Goal: Information Seeking & Learning: Learn about a topic

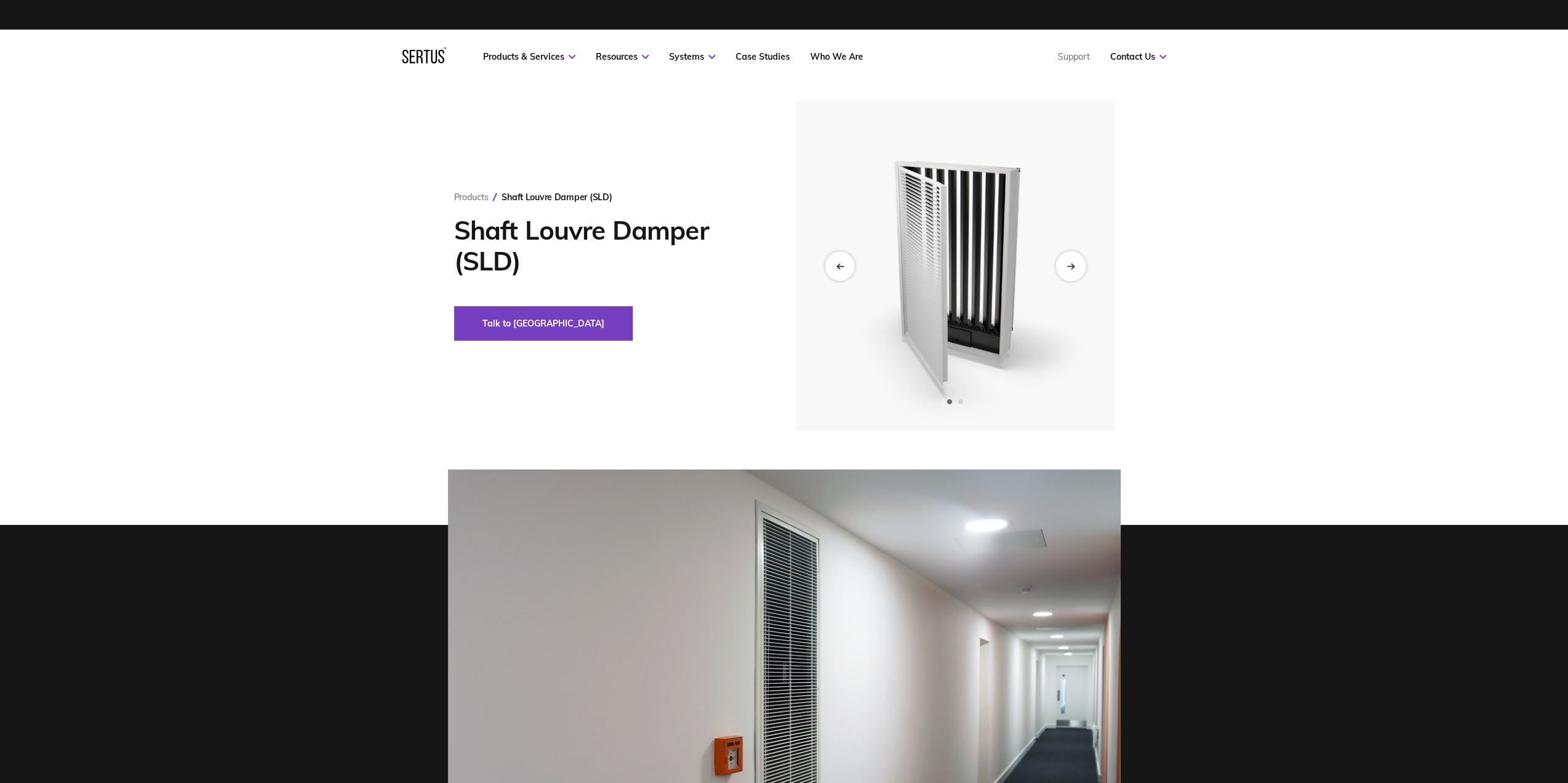
click at [1070, 268] on icon "Next slide" at bounding box center [1070, 266] width 8 height 7
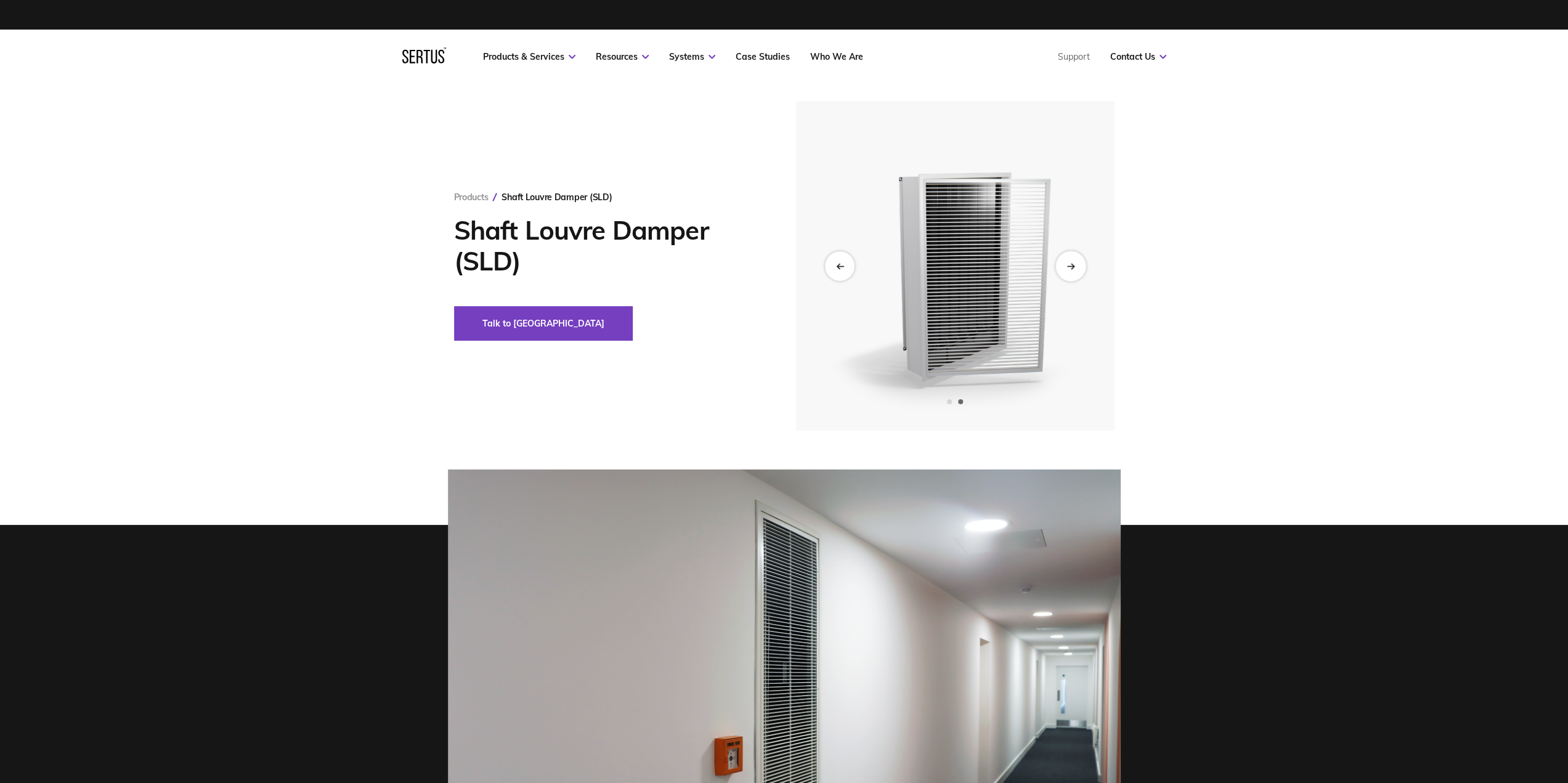
click at [1069, 260] on div "Next slide" at bounding box center [1070, 266] width 31 height 31
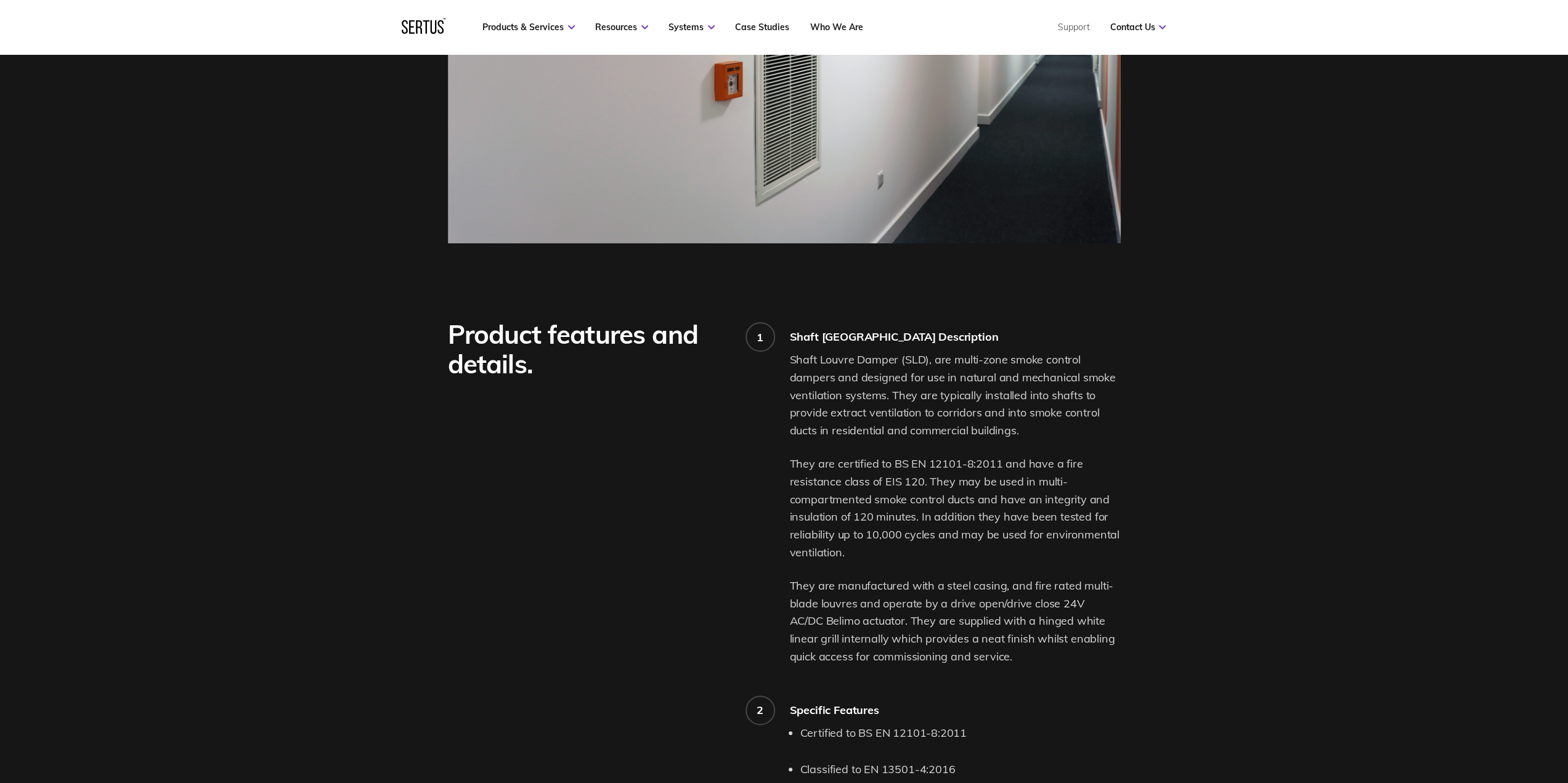
scroll to position [677, 0]
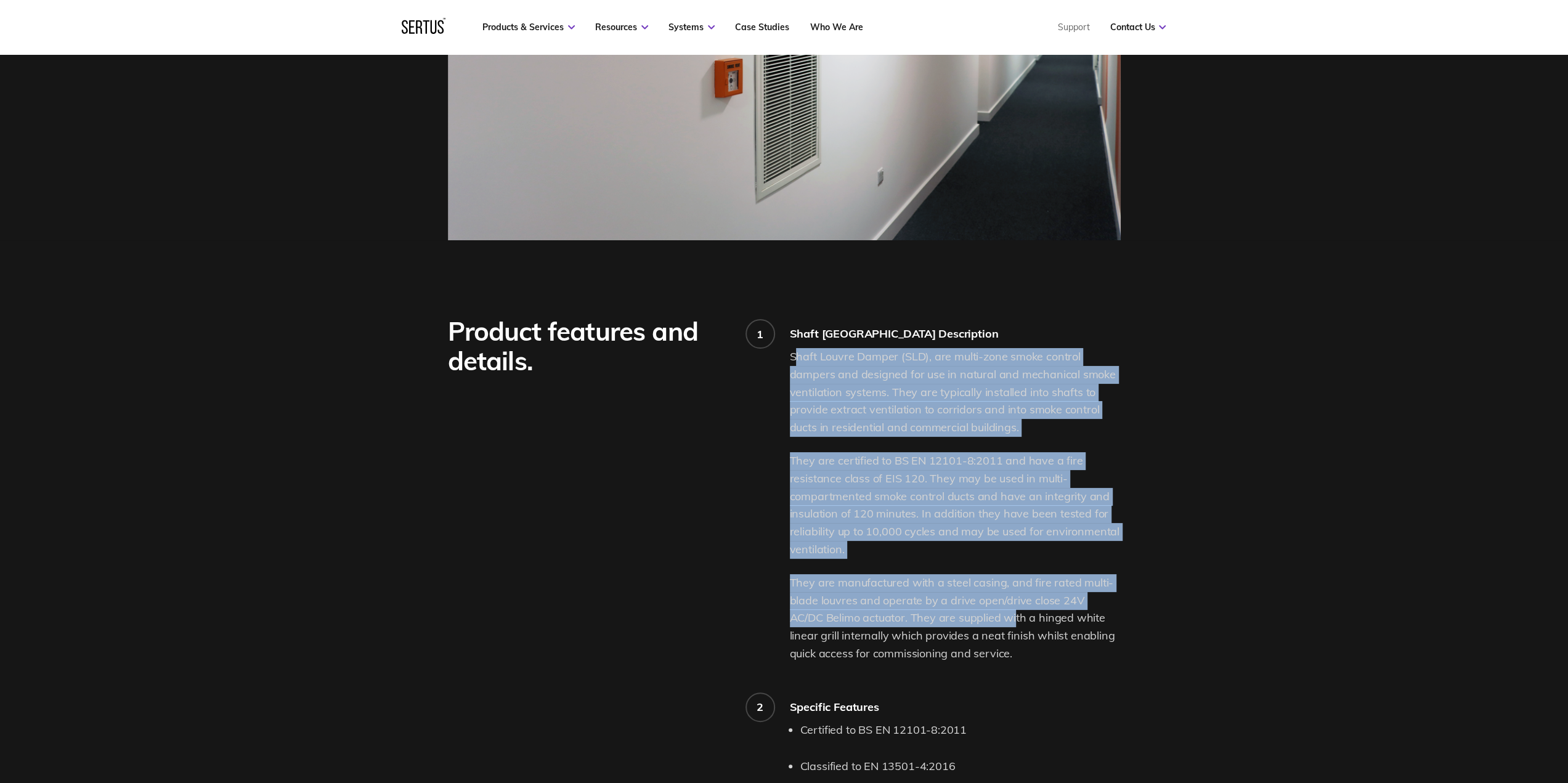
drag, startPoint x: 797, startPoint y: 358, endPoint x: 974, endPoint y: 620, distance: 316.2
click at [977, 623] on div "Shaft Louvre Damper (SLD), are multi-zone smoke control dampers and designed fo…" at bounding box center [955, 505] width 331 height 314
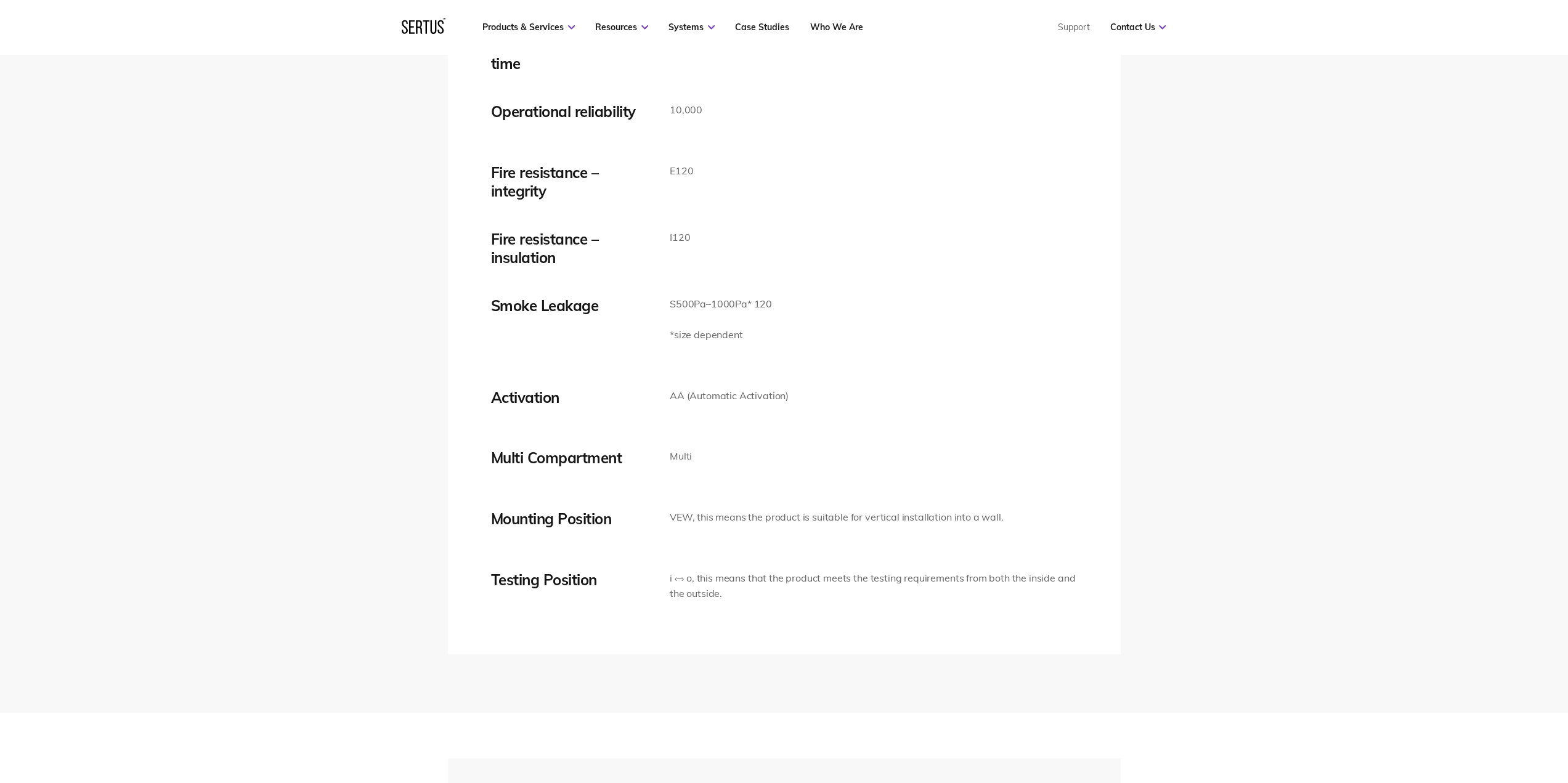
scroll to position [2218, 0]
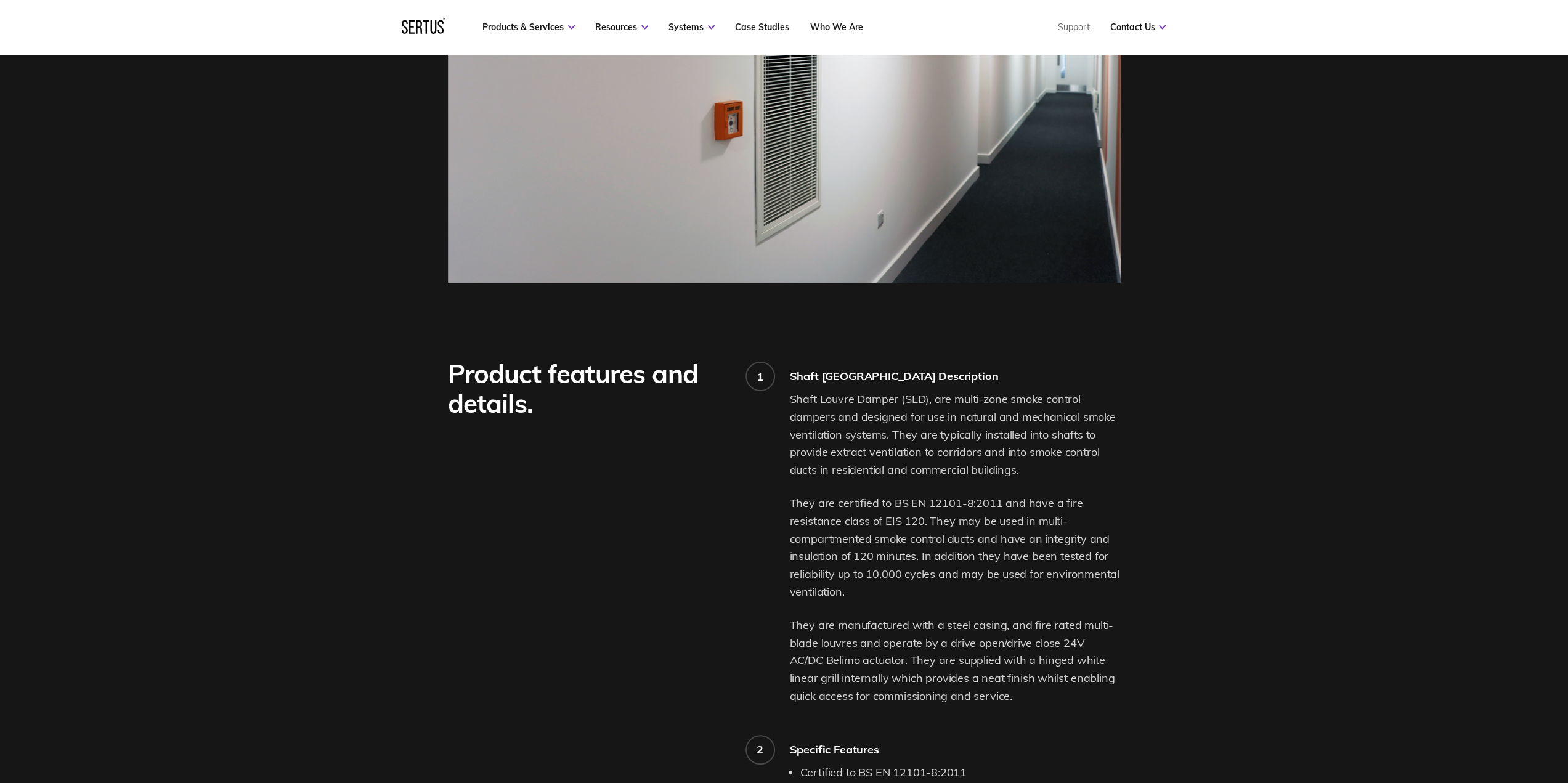
scroll to position [863, 0]
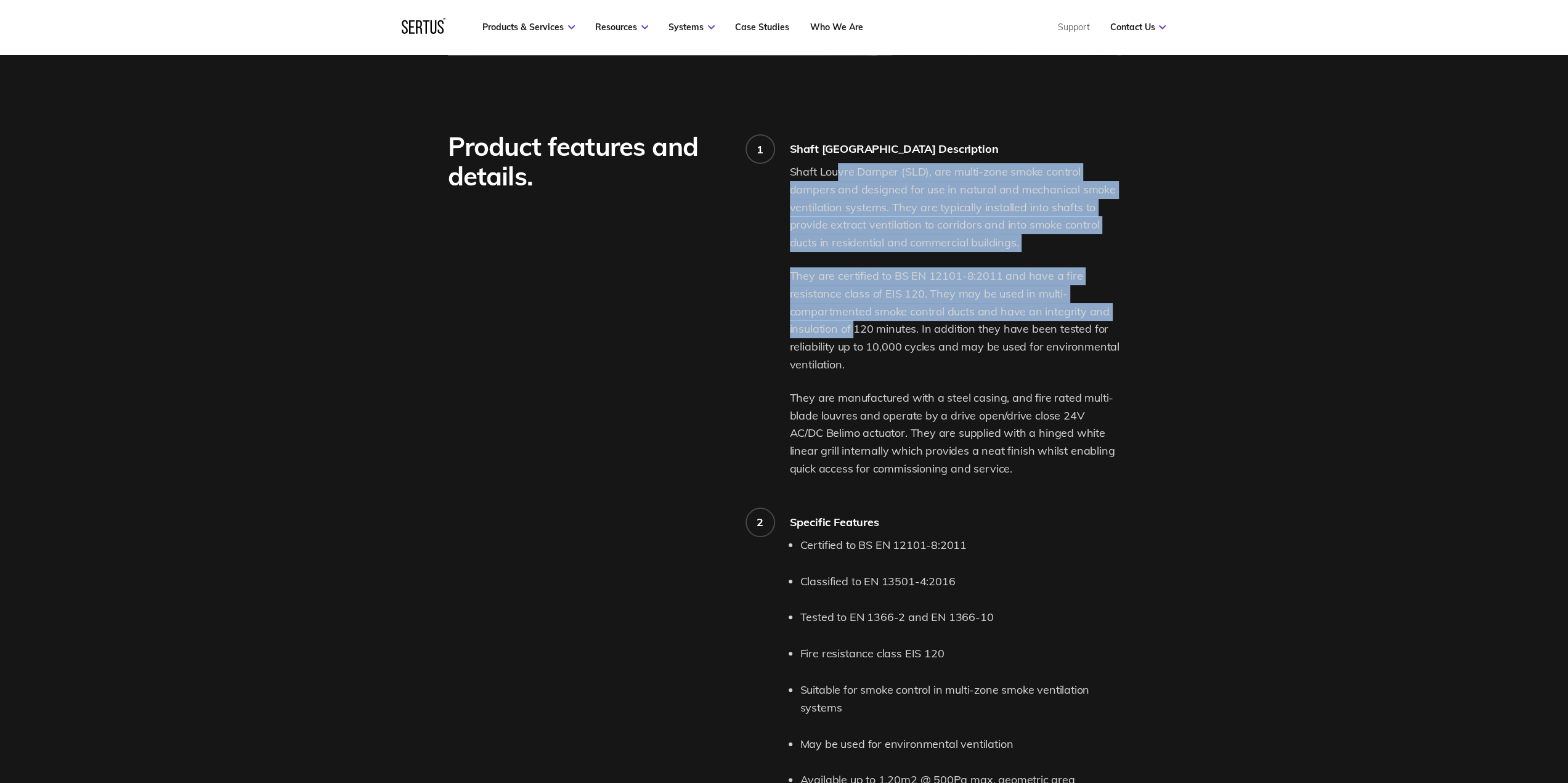
drag, startPoint x: 837, startPoint y: 171, endPoint x: 853, endPoint y: 338, distance: 167.8
click at [853, 338] on div "Shaft Louvre Damper (SLD), are multi-zone smoke control dampers and designed fo…" at bounding box center [955, 321] width 331 height 314
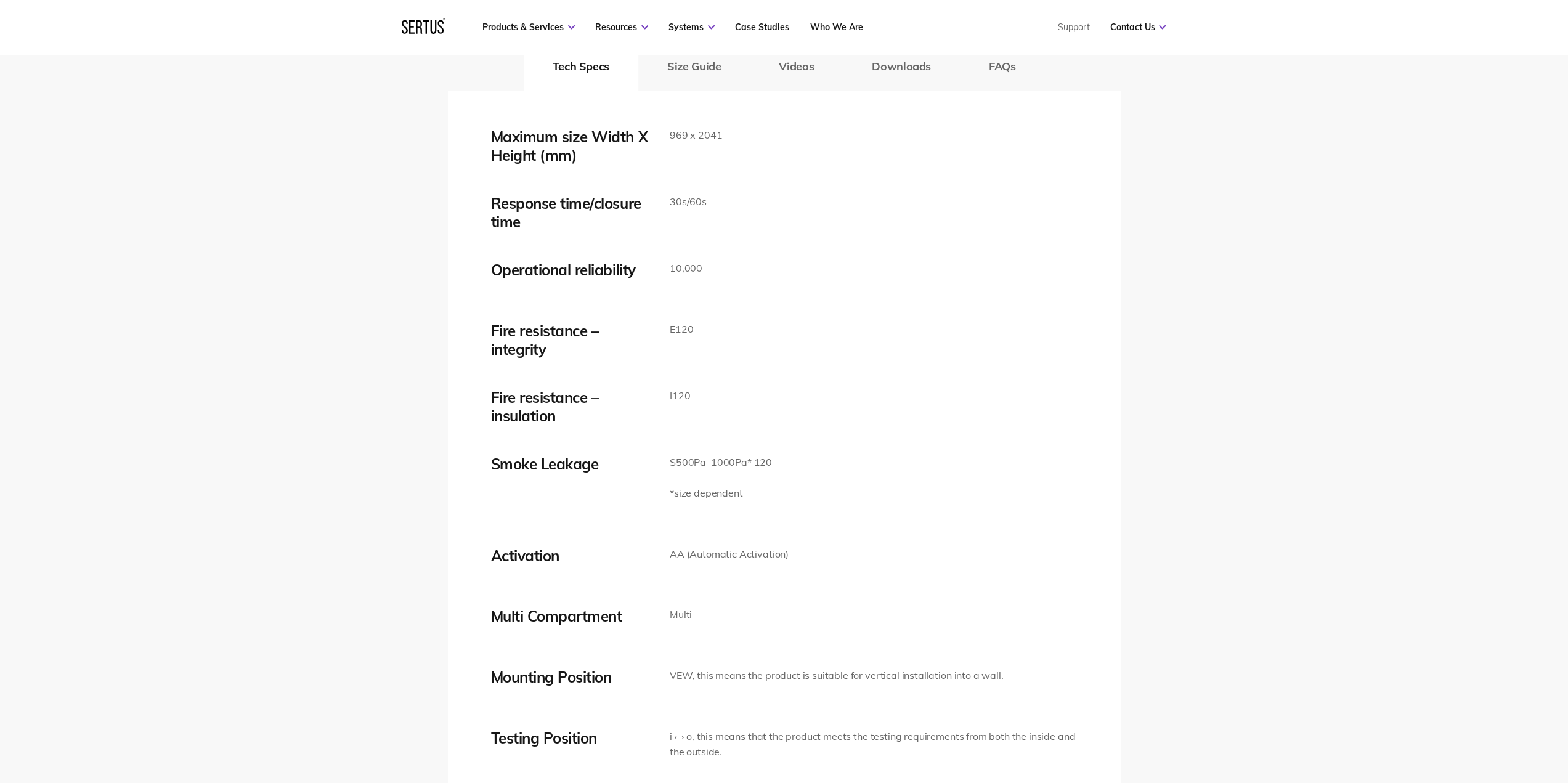
scroll to position [2033, 0]
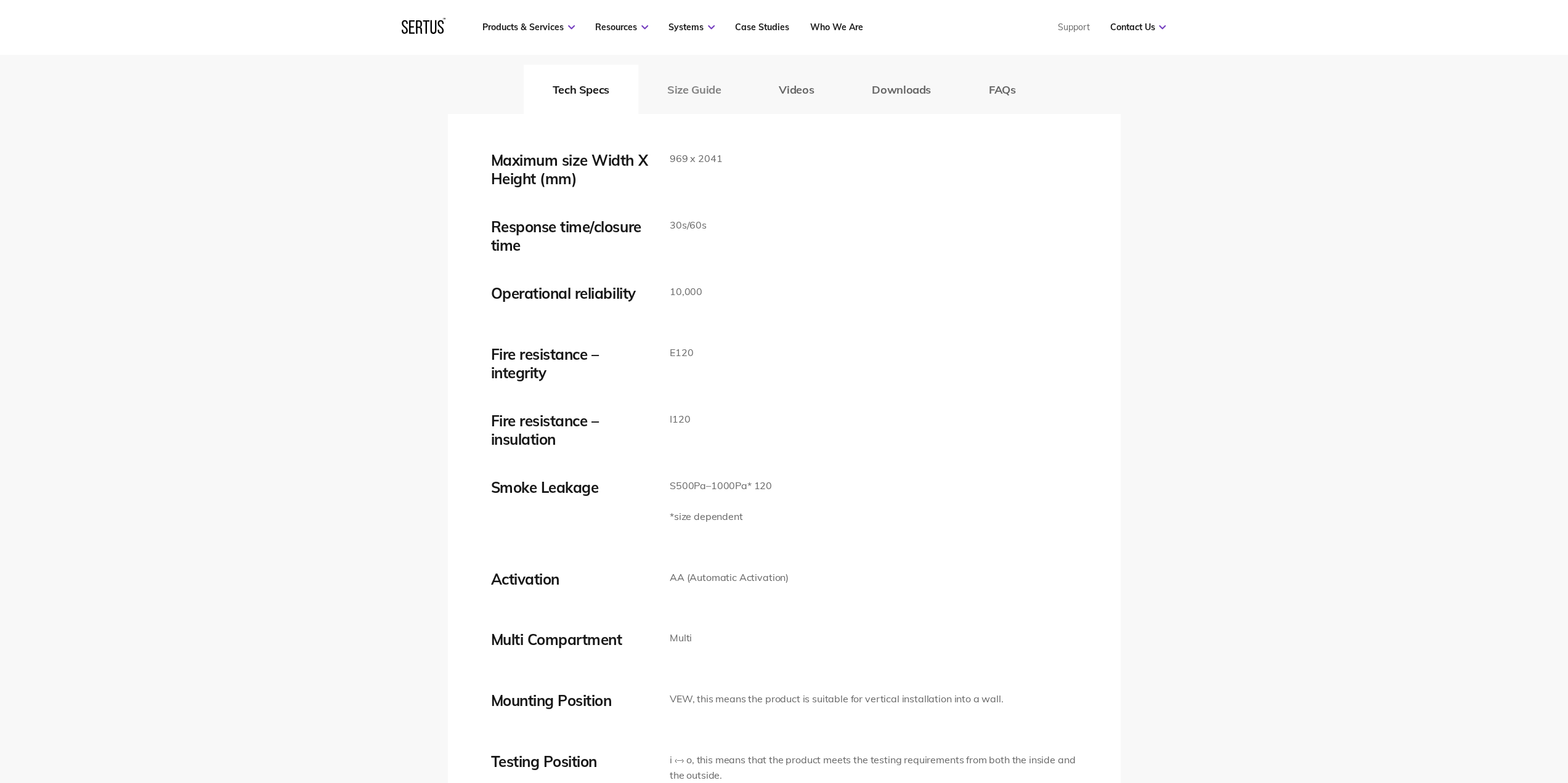
click at [661, 97] on button "Size Guide" at bounding box center [694, 89] width 112 height 49
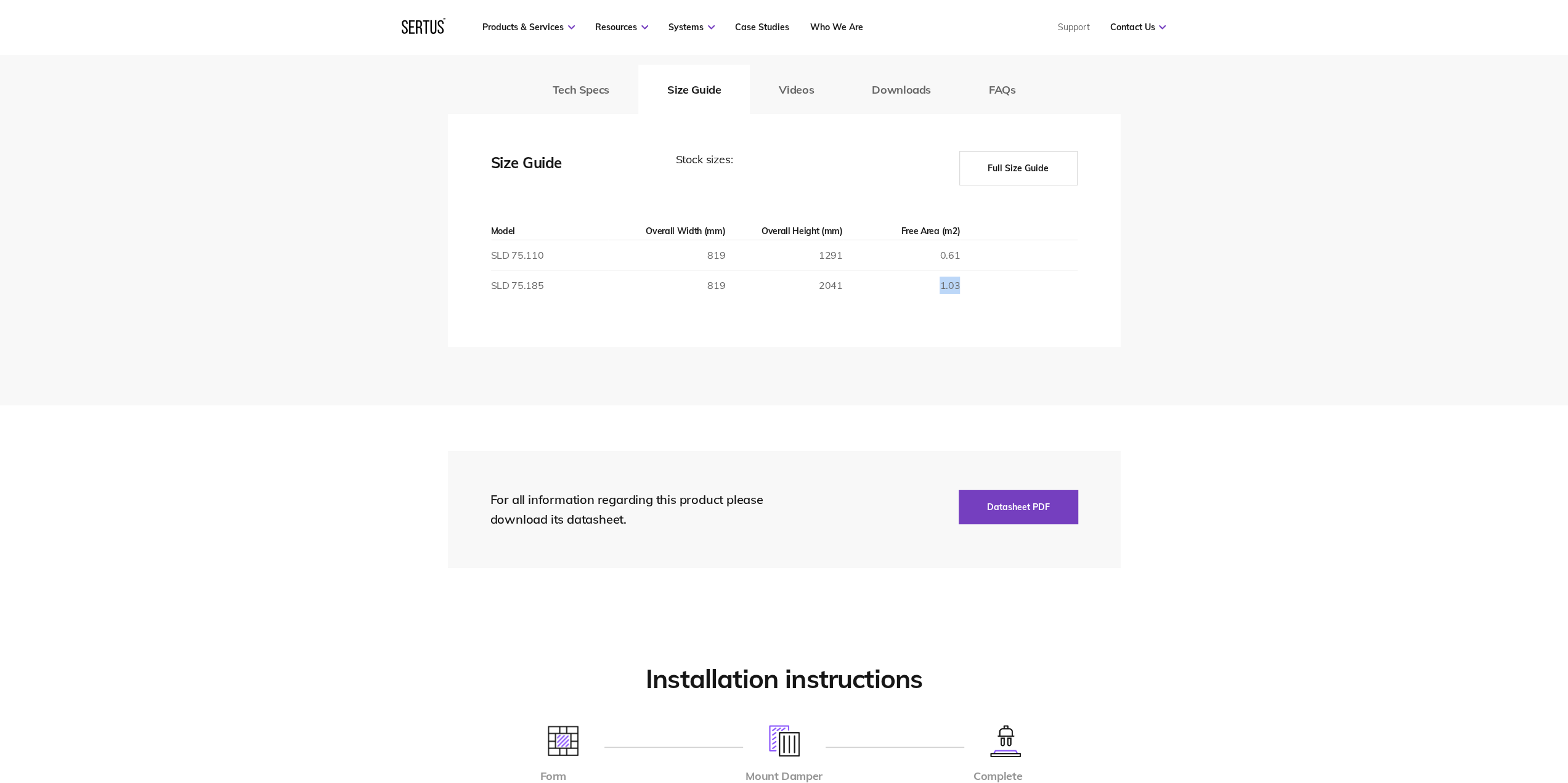
drag, startPoint x: 964, startPoint y: 288, endPoint x: 903, endPoint y: 297, distance: 61.7
click at [903, 297] on tr "SLD 75.185 819 2041 1.03" at bounding box center [785, 286] width 587 height 31
click at [888, 296] on td "1.03" at bounding box center [901, 286] width 117 height 31
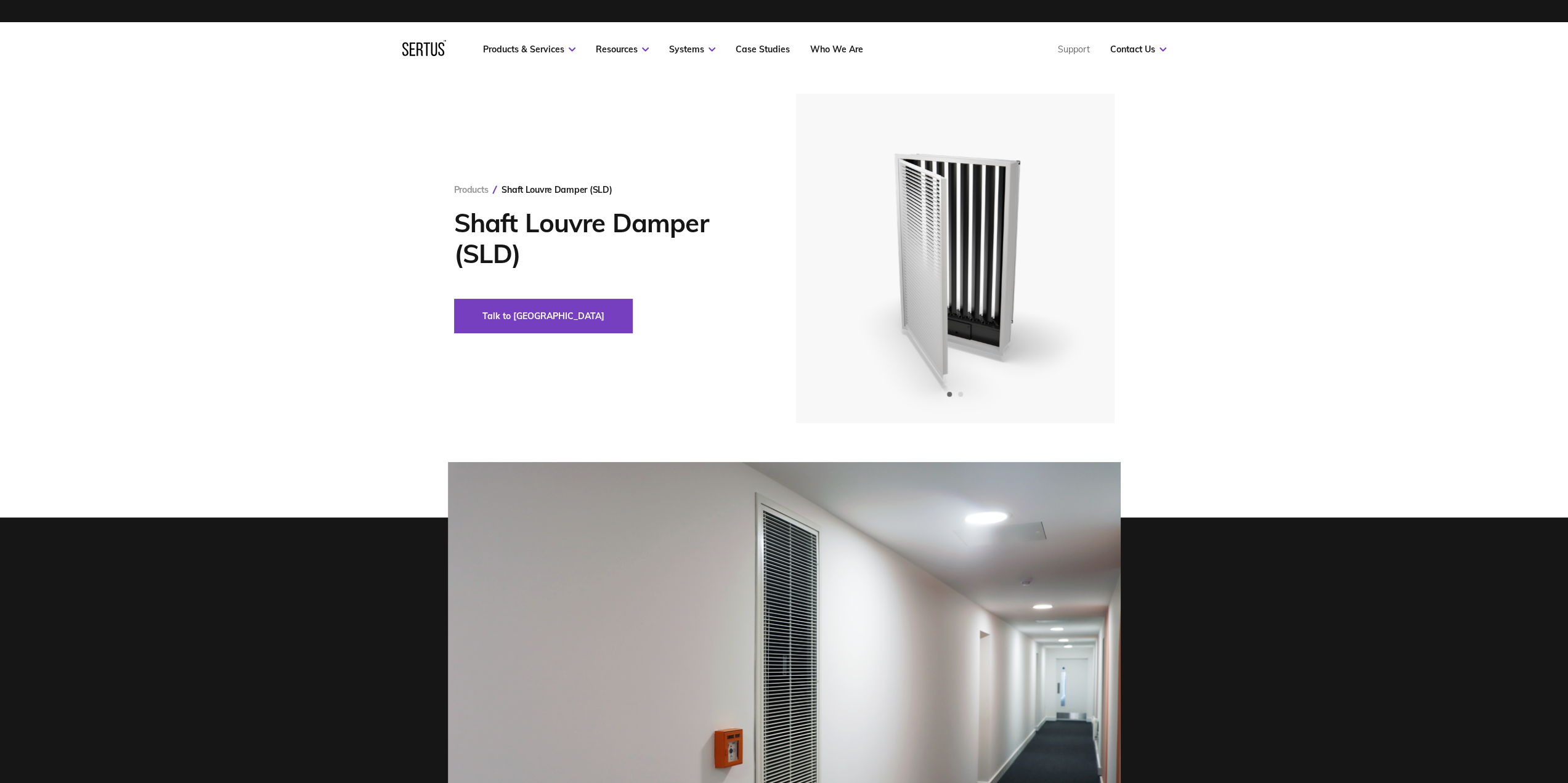
scroll to position [0, 0]
